Goal: Register for event/course

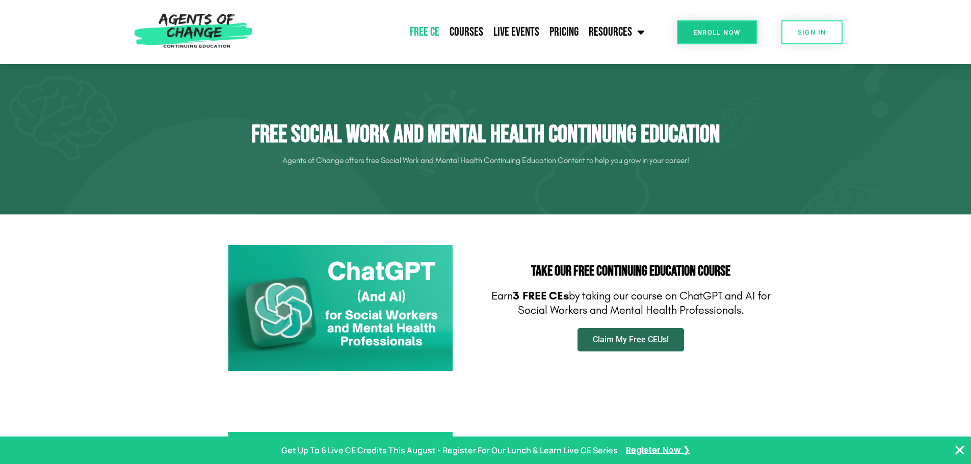
click at [637, 343] on span "Claim My Free CEUs!" at bounding box center [631, 340] width 76 height 8
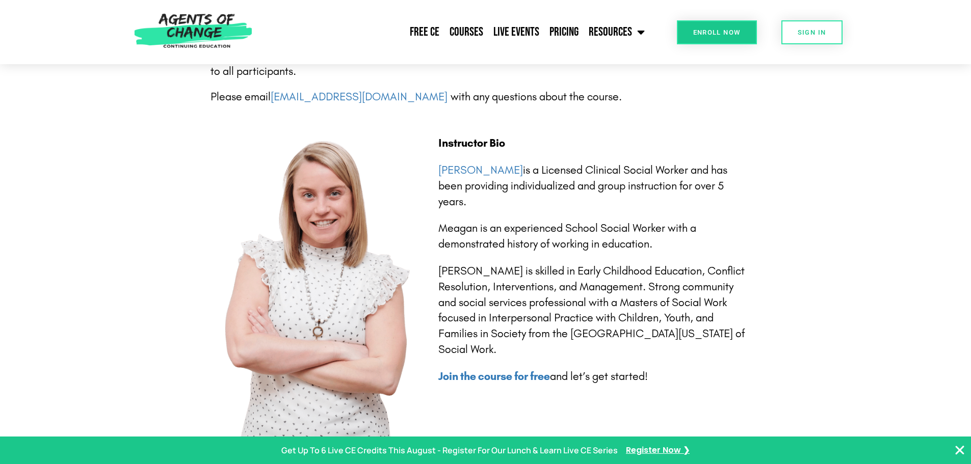
scroll to position [2191, 0]
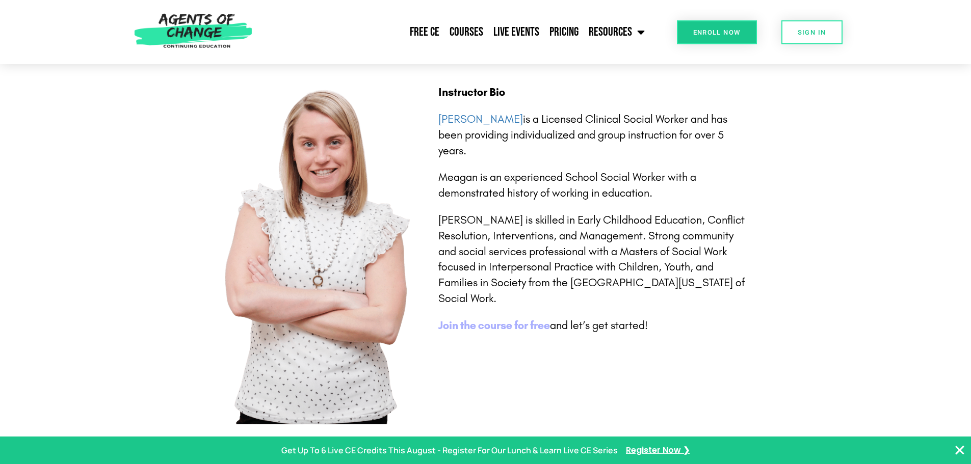
click at [542, 326] on b "Join the course for free" at bounding box center [494, 325] width 112 height 13
